Goal: Task Accomplishment & Management: Complete application form

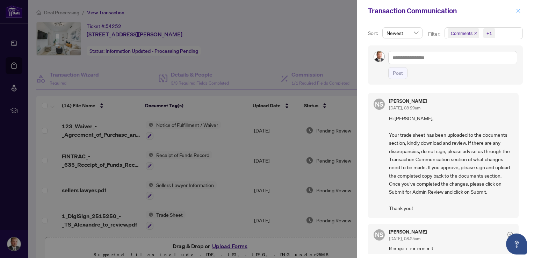
scroll to position [210, 0]
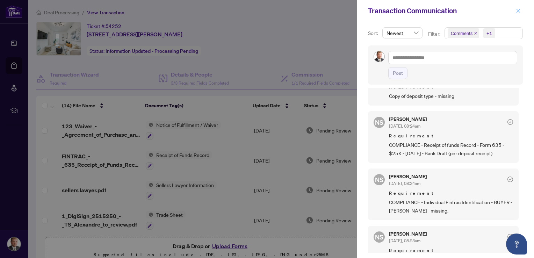
click at [517, 12] on icon "close" at bounding box center [519, 11] width 4 height 4
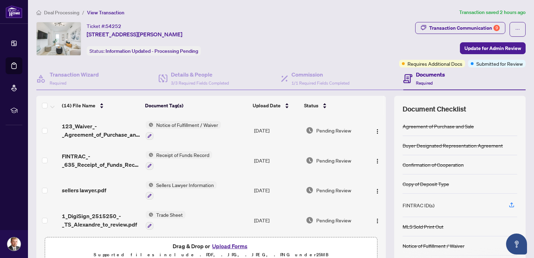
click at [218, 246] on button "Upload Forms" at bounding box center [230, 246] width 40 height 9
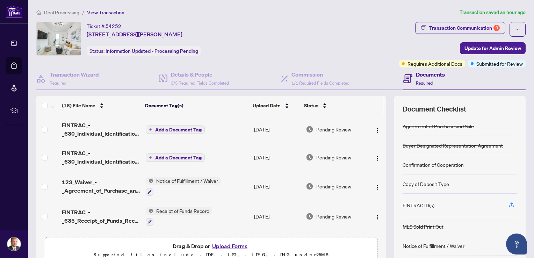
click at [182, 157] on span "Add a Document Tag" at bounding box center [178, 157] width 46 height 5
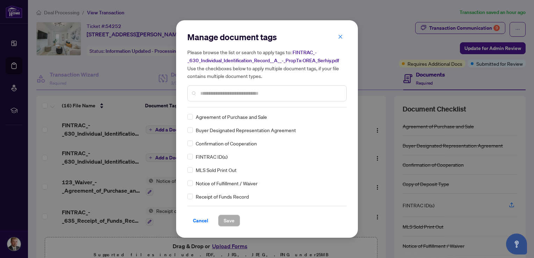
click at [208, 92] on input "text" at bounding box center [270, 93] width 141 height 8
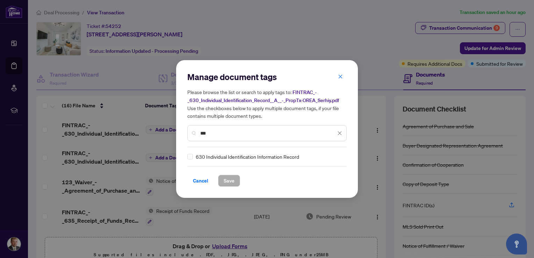
type input "***"
click at [224, 181] on span "Save" at bounding box center [229, 180] width 11 height 11
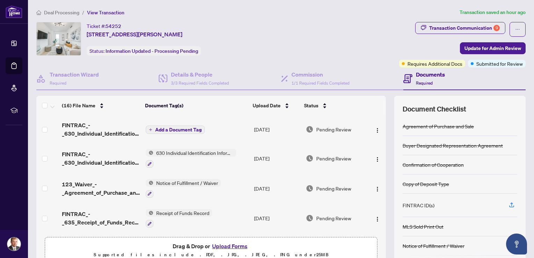
click at [155, 129] on span "Add a Document Tag" at bounding box center [178, 129] width 46 height 5
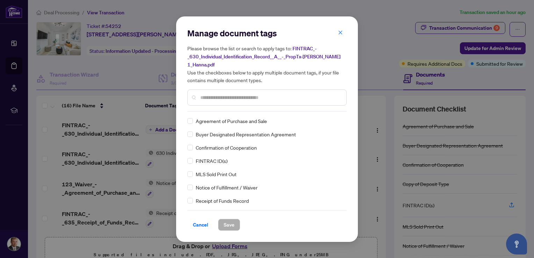
click at [209, 95] on input "text" at bounding box center [270, 98] width 141 height 8
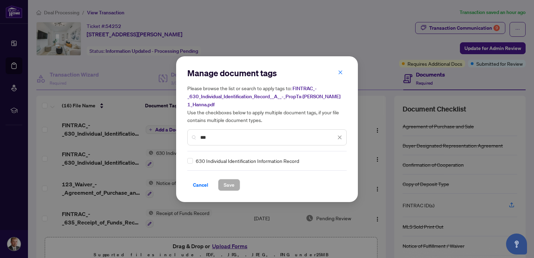
type input "***"
click at [227, 179] on span "Save" at bounding box center [229, 184] width 11 height 11
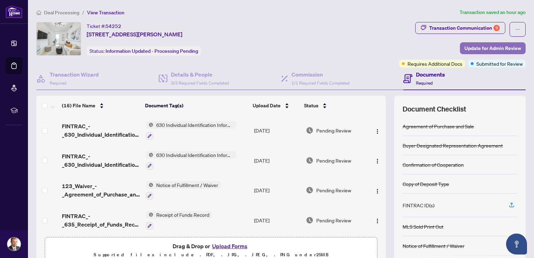
click at [472, 46] on span "Update for Admin Review" at bounding box center [493, 48] width 57 height 11
click at [0, 0] on div "Update for admin review Clicking submit will notify the admin team to review yo…" at bounding box center [0, 0] width 0 height 0
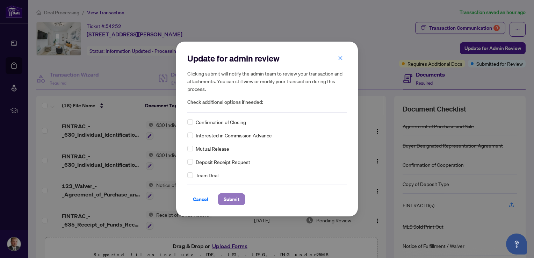
click at [227, 198] on span "Submit" at bounding box center [232, 199] width 16 height 11
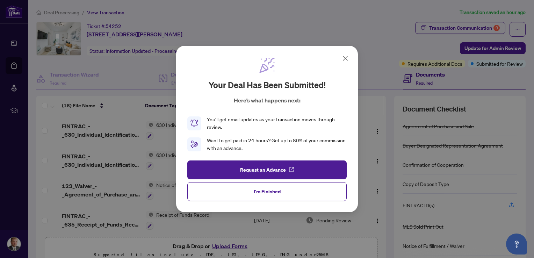
click at [345, 59] on icon at bounding box center [345, 58] width 8 height 8
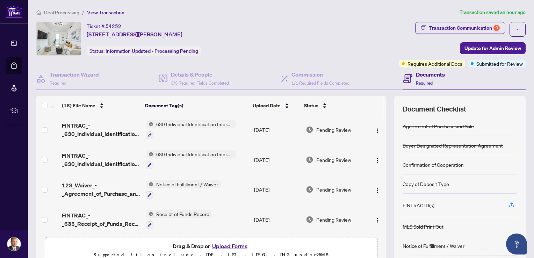
scroll to position [0, 0]
